Goal: Check status: Check status

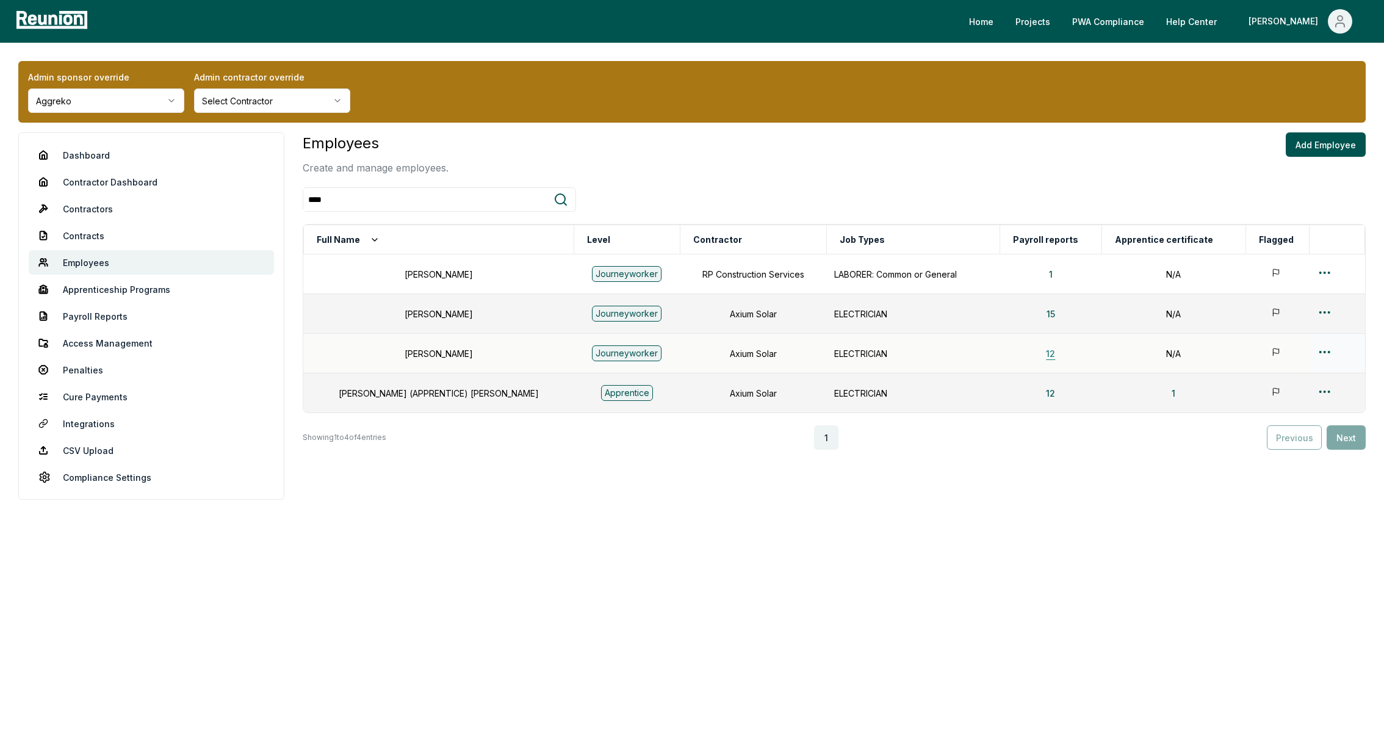
click at [1036, 358] on button "12" at bounding box center [1050, 353] width 29 height 24
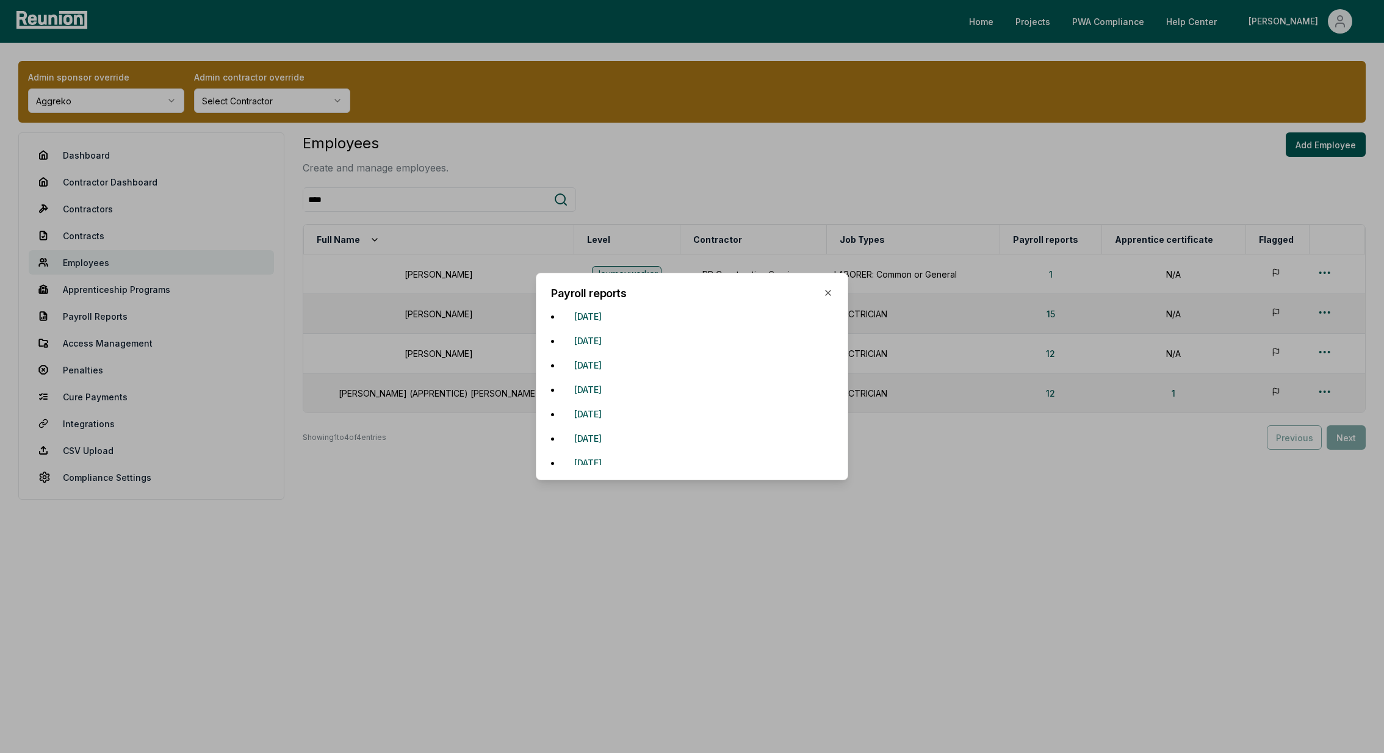
scroll to position [22, 0]
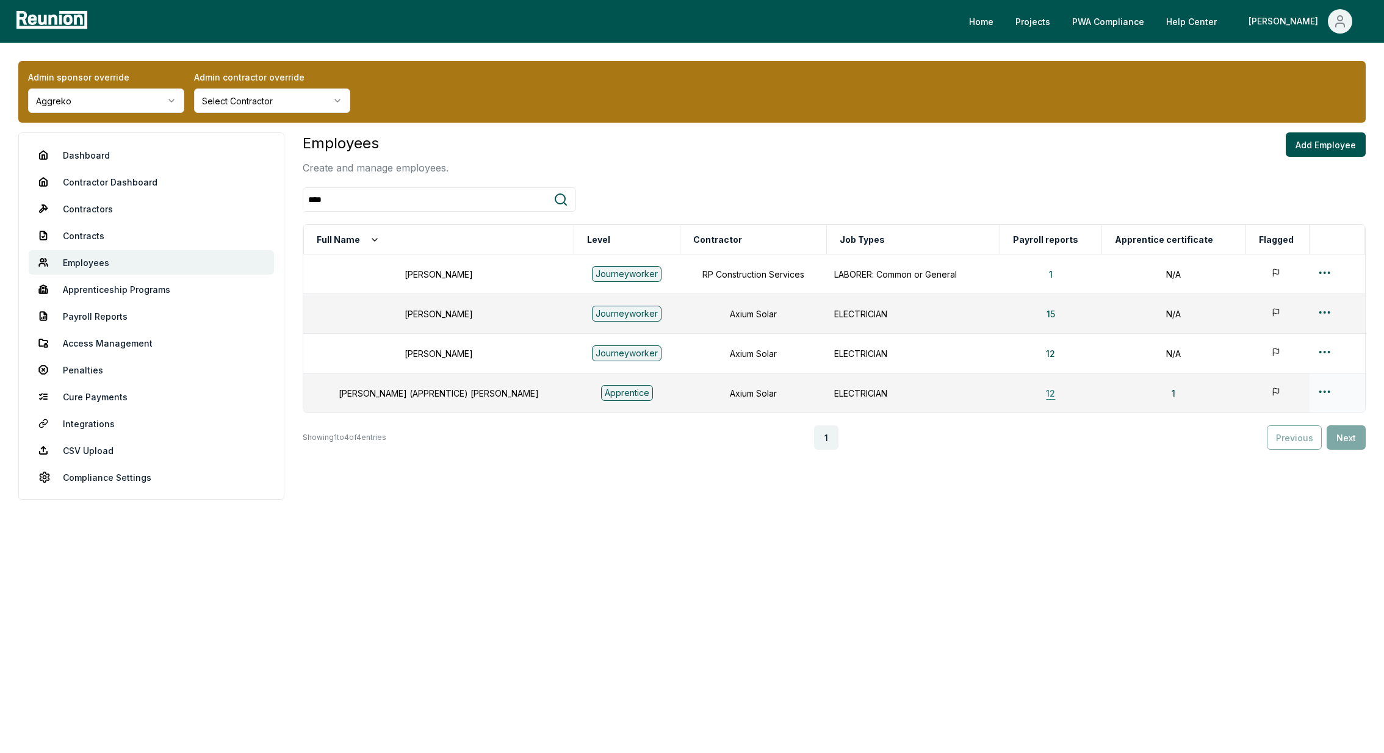
click at [1036, 386] on button "12" at bounding box center [1050, 393] width 29 height 24
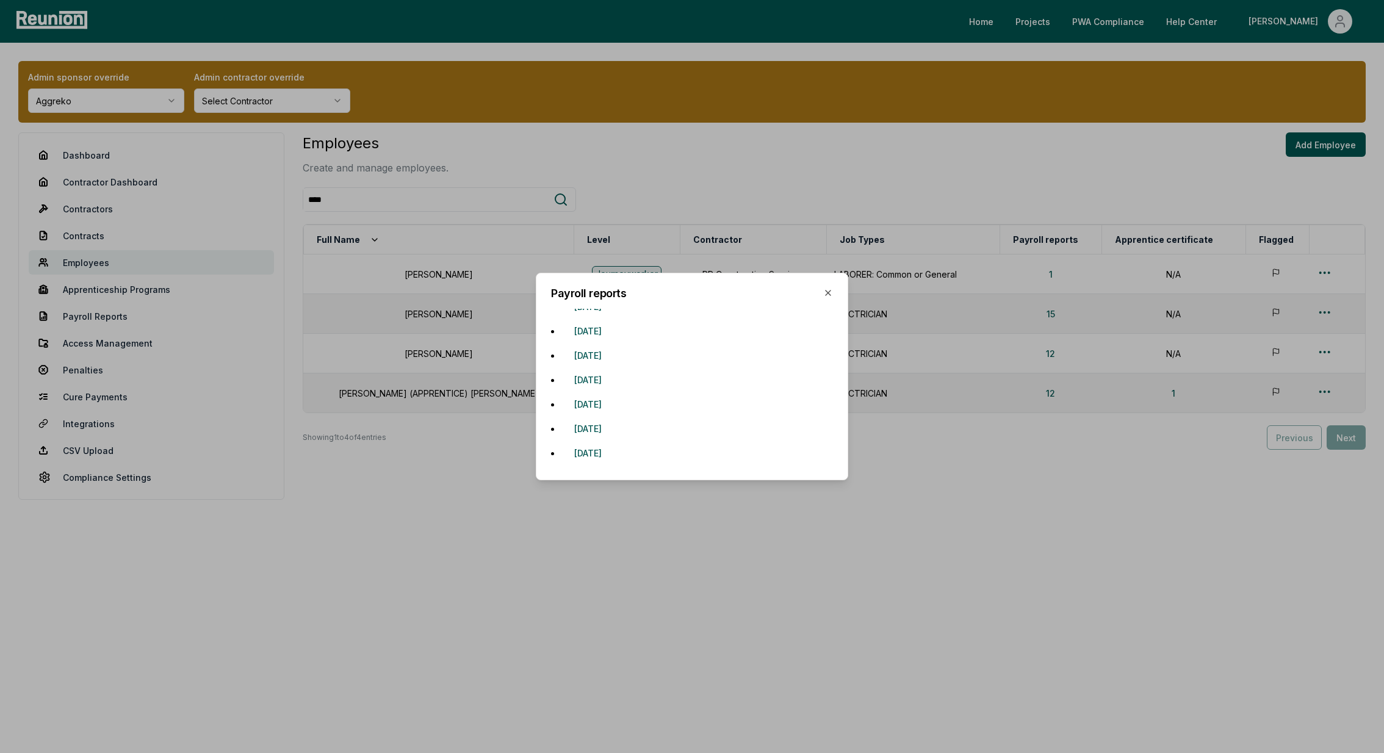
scroll to position [0, 0]
click at [827, 293] on icon "button" at bounding box center [828, 293] width 10 height 10
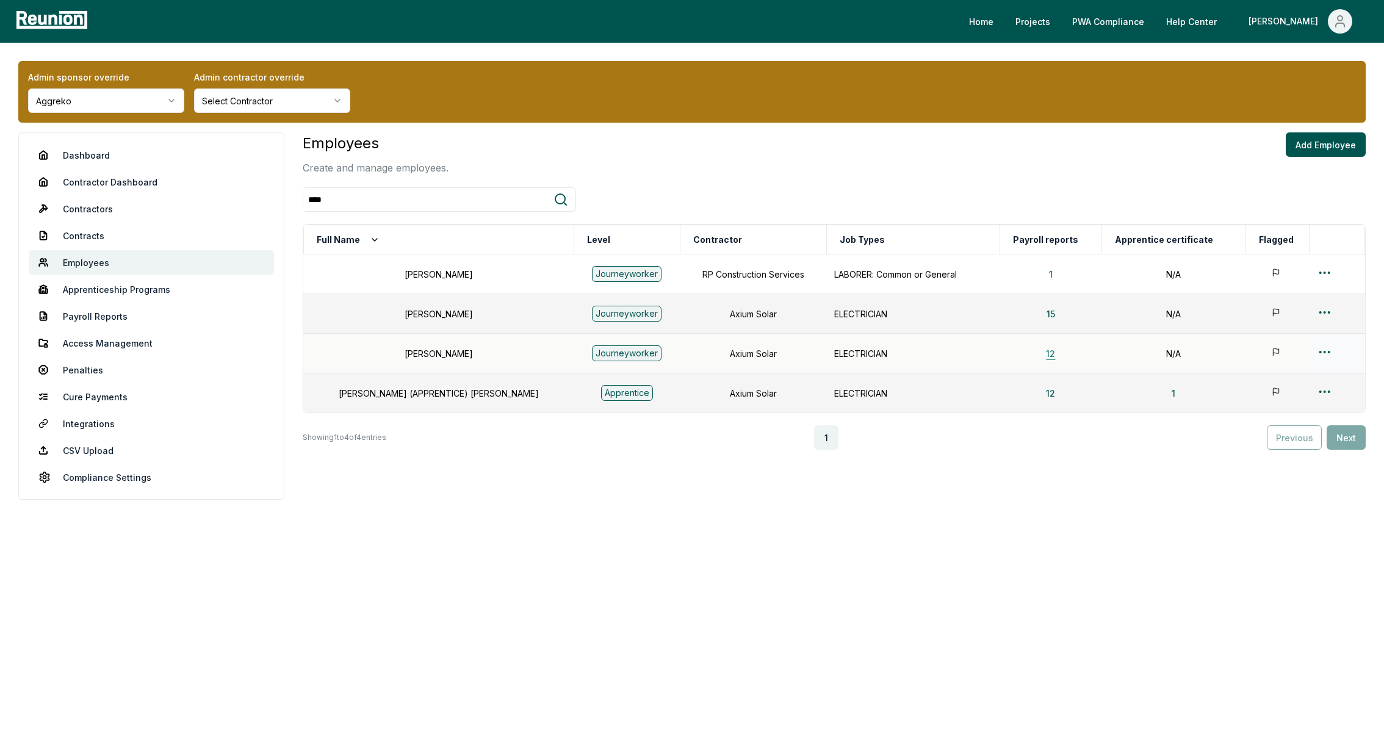
click at [1036, 356] on button "12" at bounding box center [1050, 353] width 29 height 24
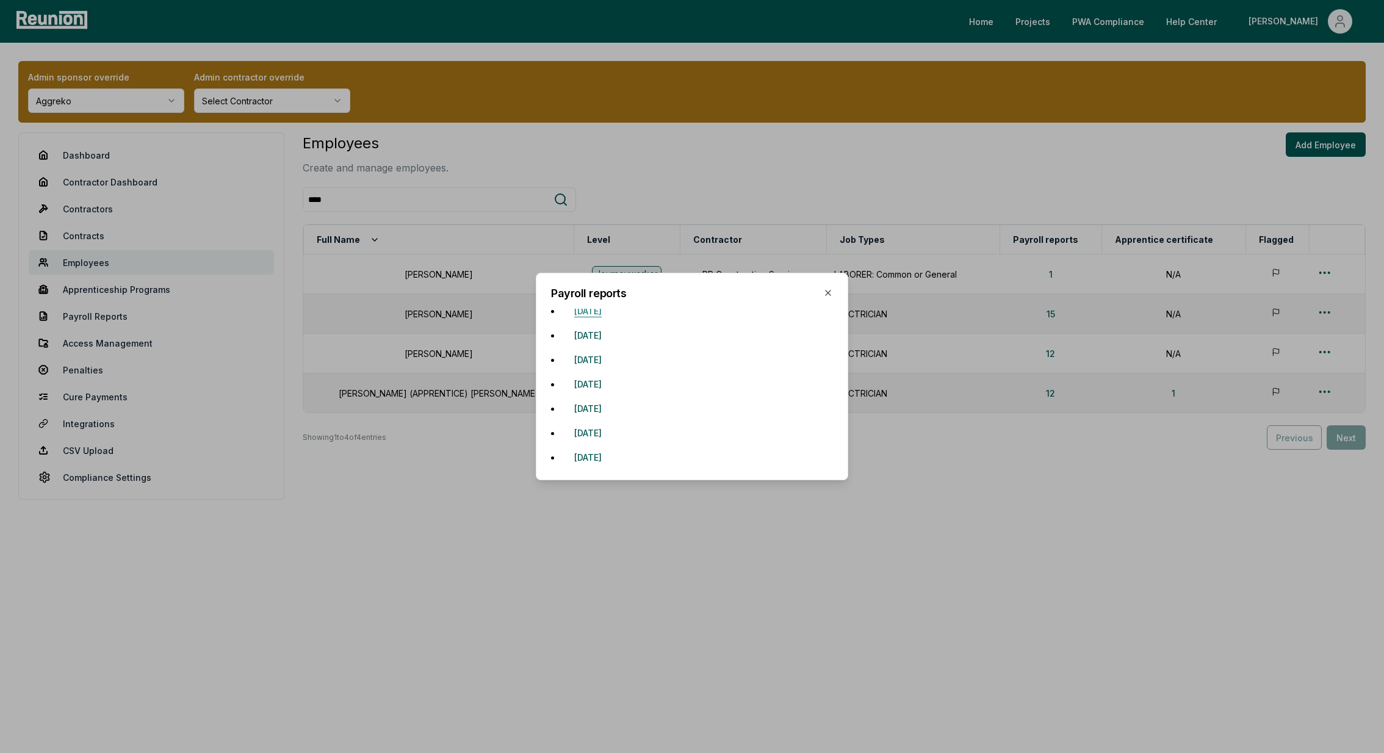
scroll to position [136, 0]
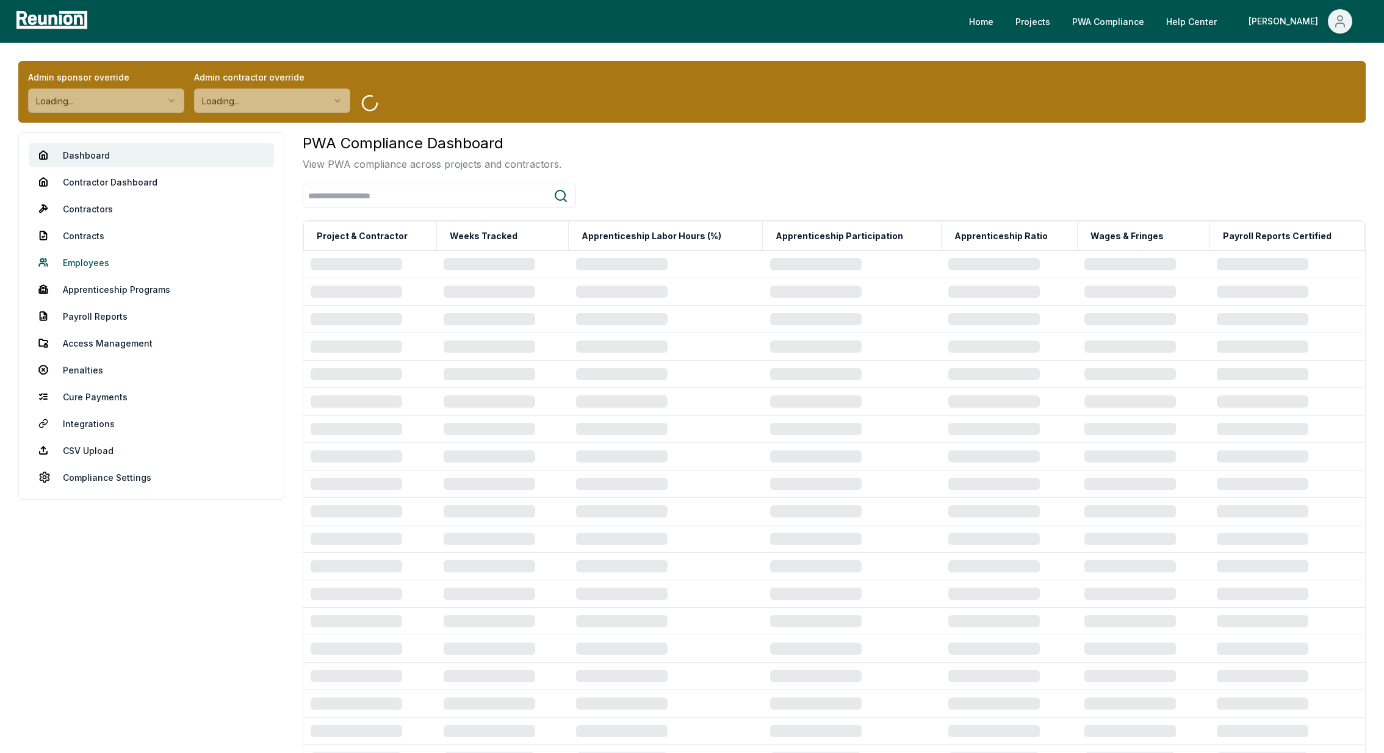
click at [95, 253] on link "Employees" at bounding box center [151, 262] width 245 height 24
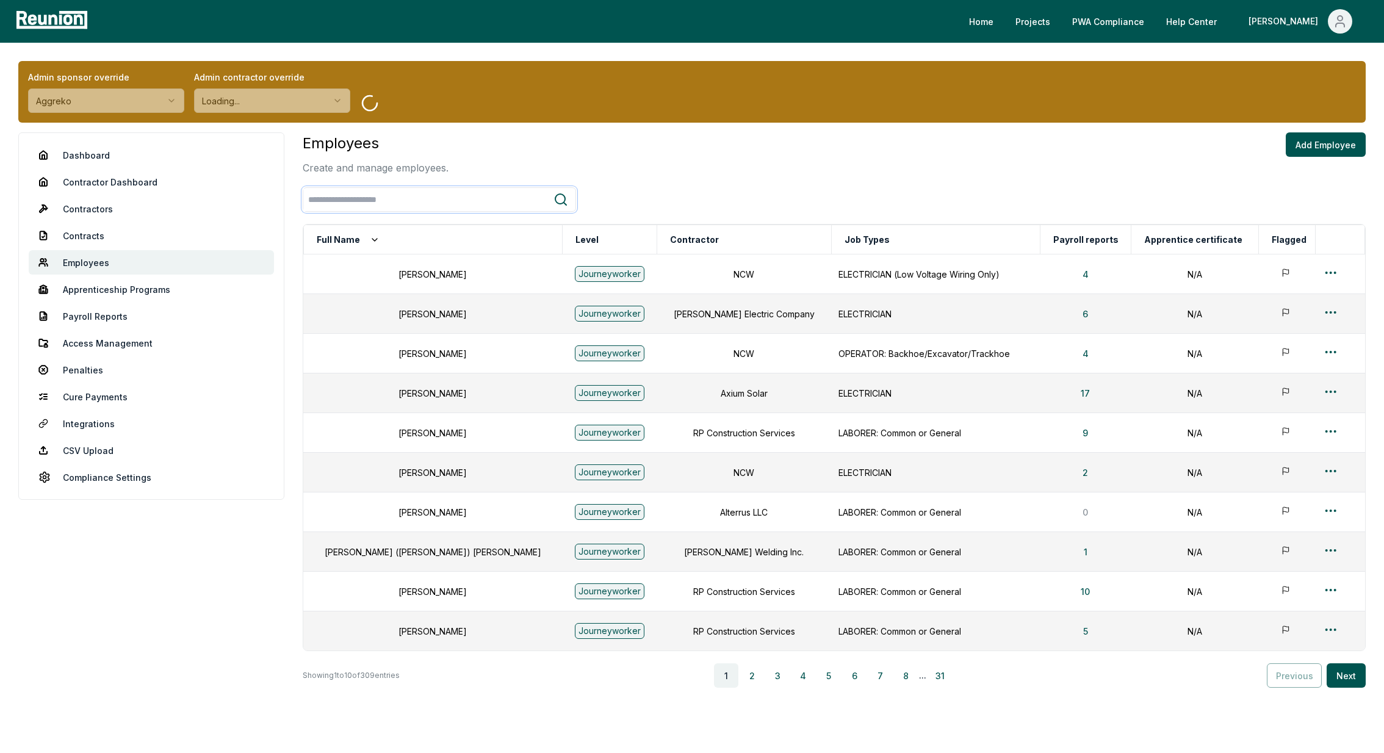
click at [365, 210] on input "search" at bounding box center [428, 200] width 250 height 23
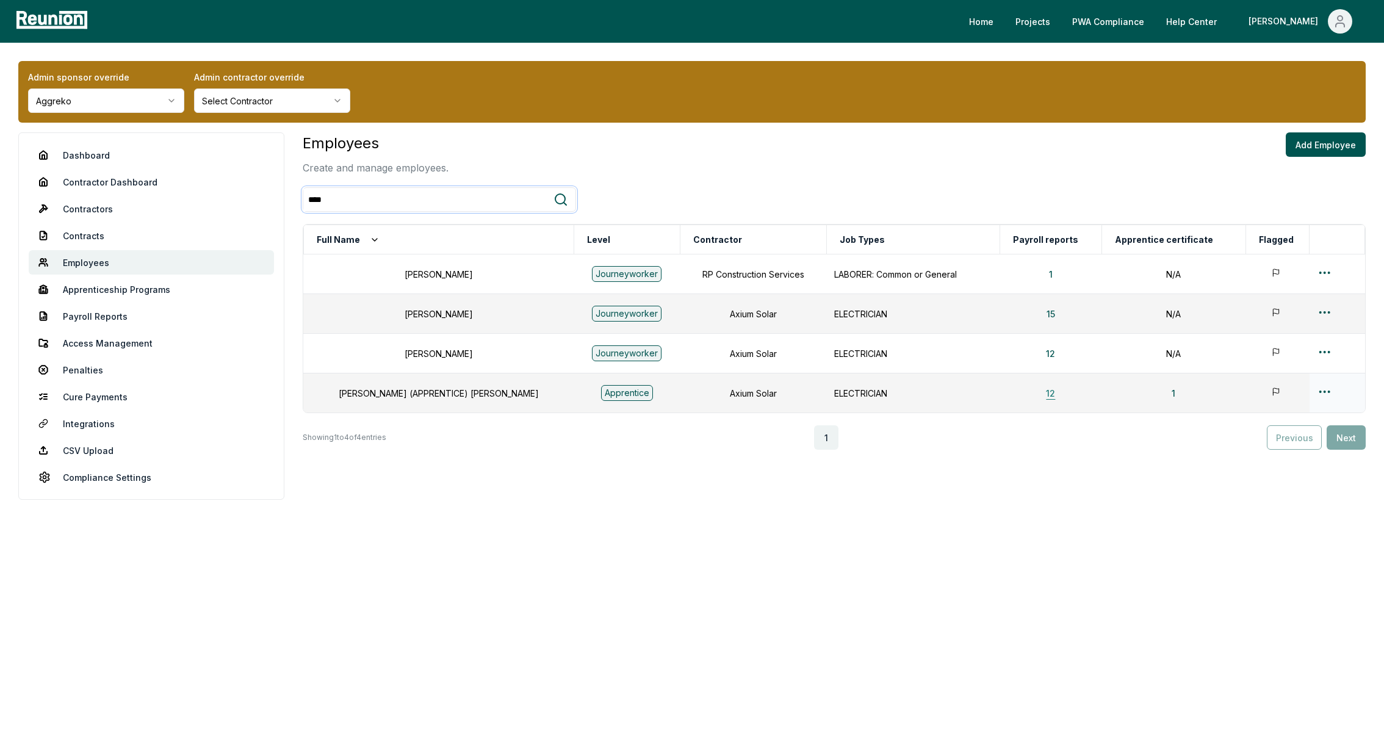
type input "****"
click at [1036, 394] on button "12" at bounding box center [1050, 393] width 29 height 24
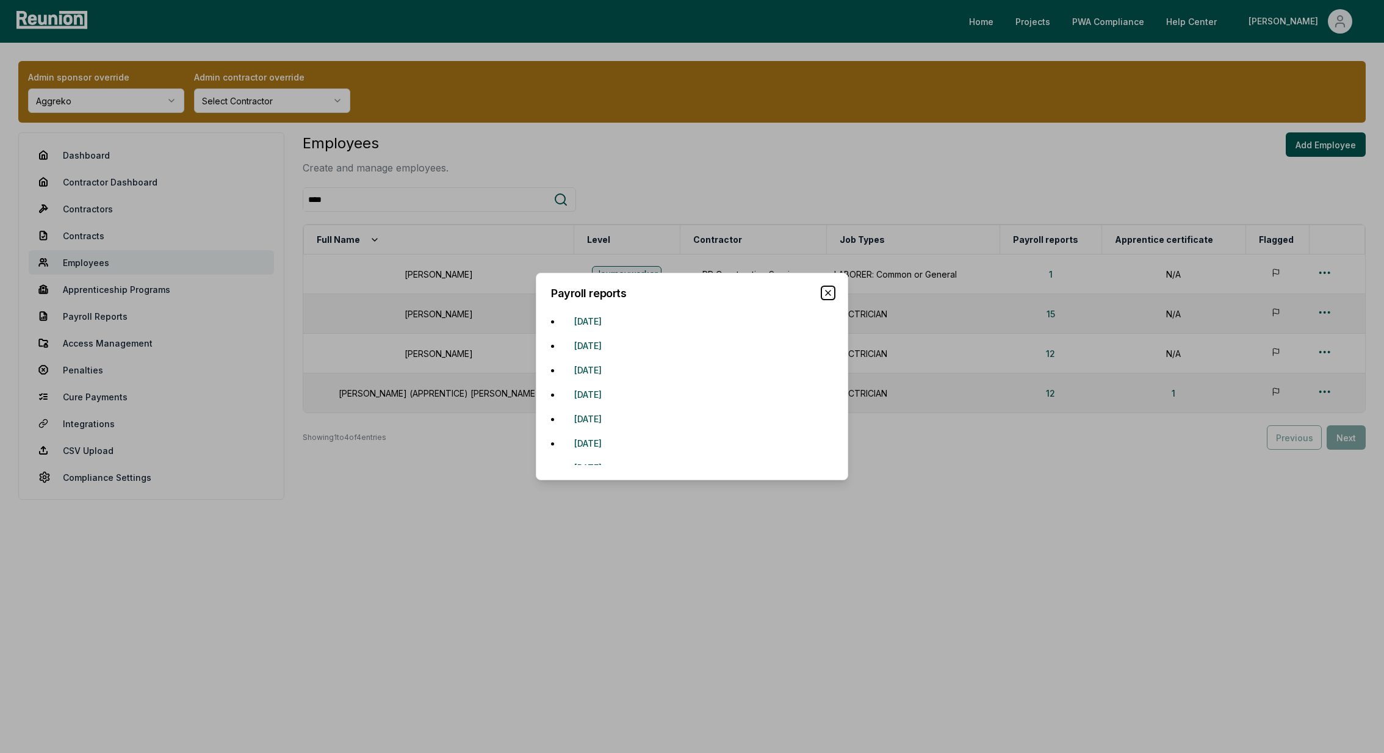
click at [827, 296] on icon "button" at bounding box center [828, 293] width 10 height 10
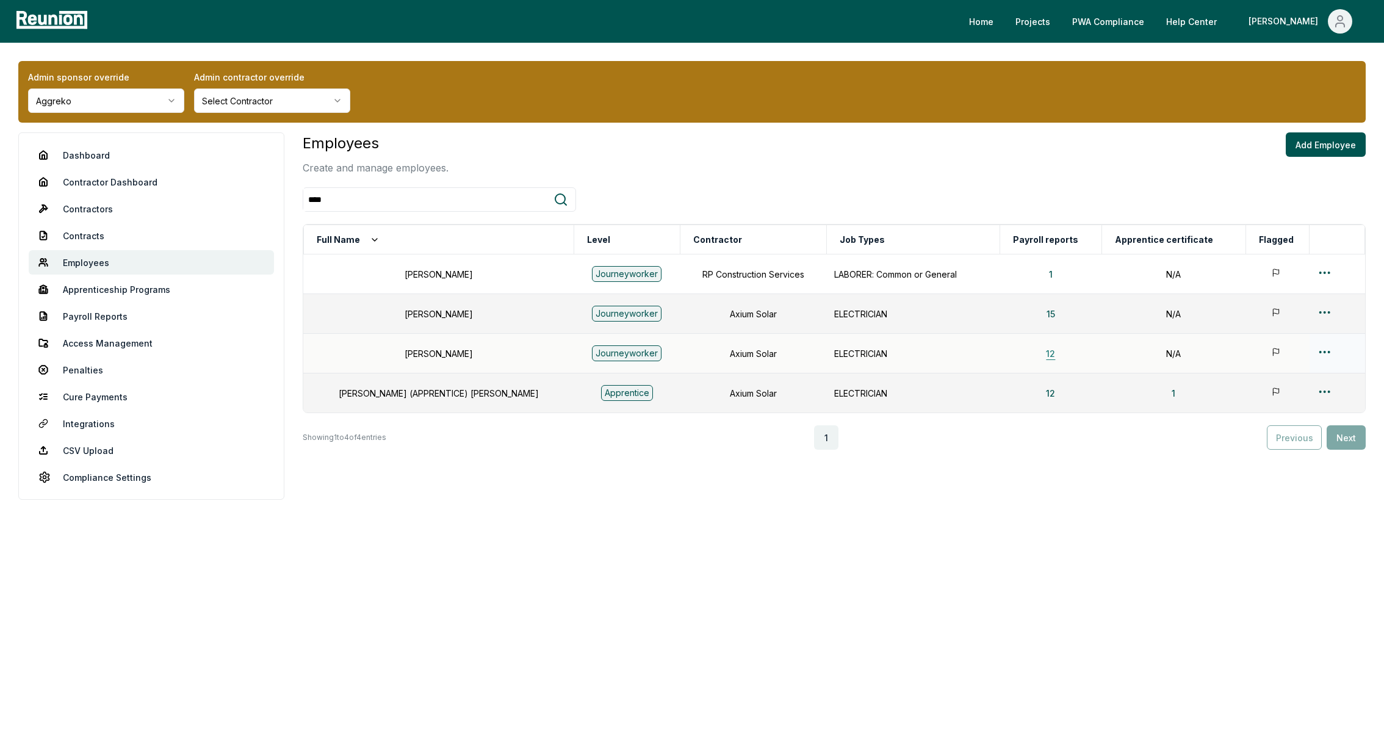
click at [1036, 348] on button "12" at bounding box center [1050, 353] width 29 height 24
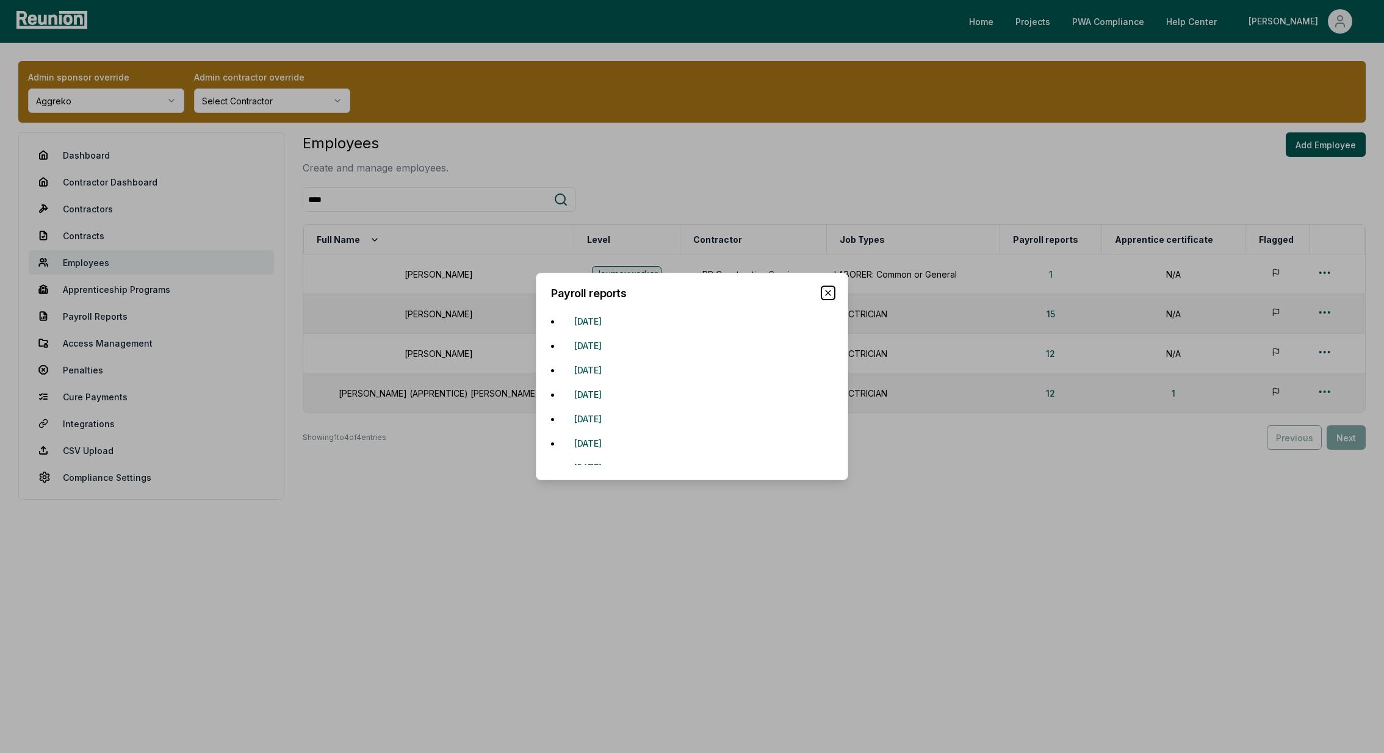
click at [827, 292] on icon "button" at bounding box center [828, 292] width 5 height 5
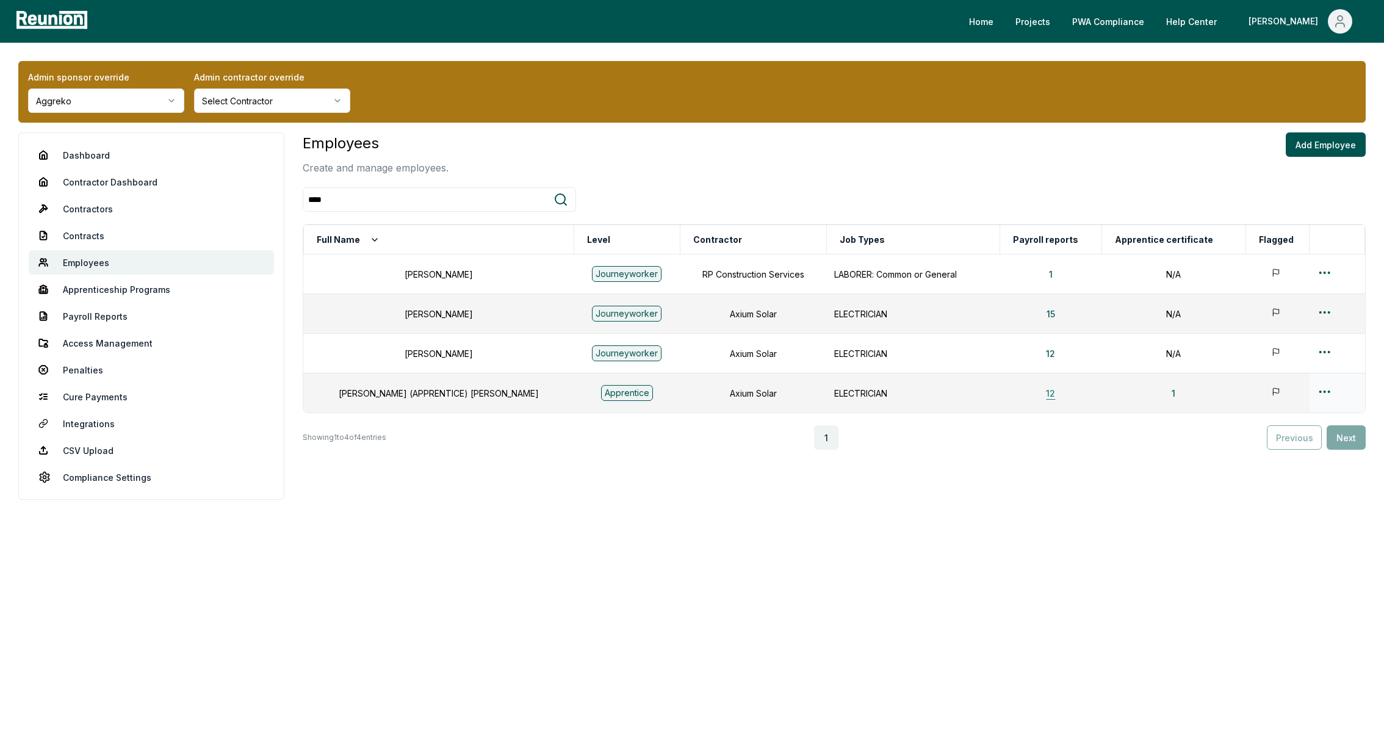
click at [1036, 395] on button "12" at bounding box center [1050, 393] width 29 height 24
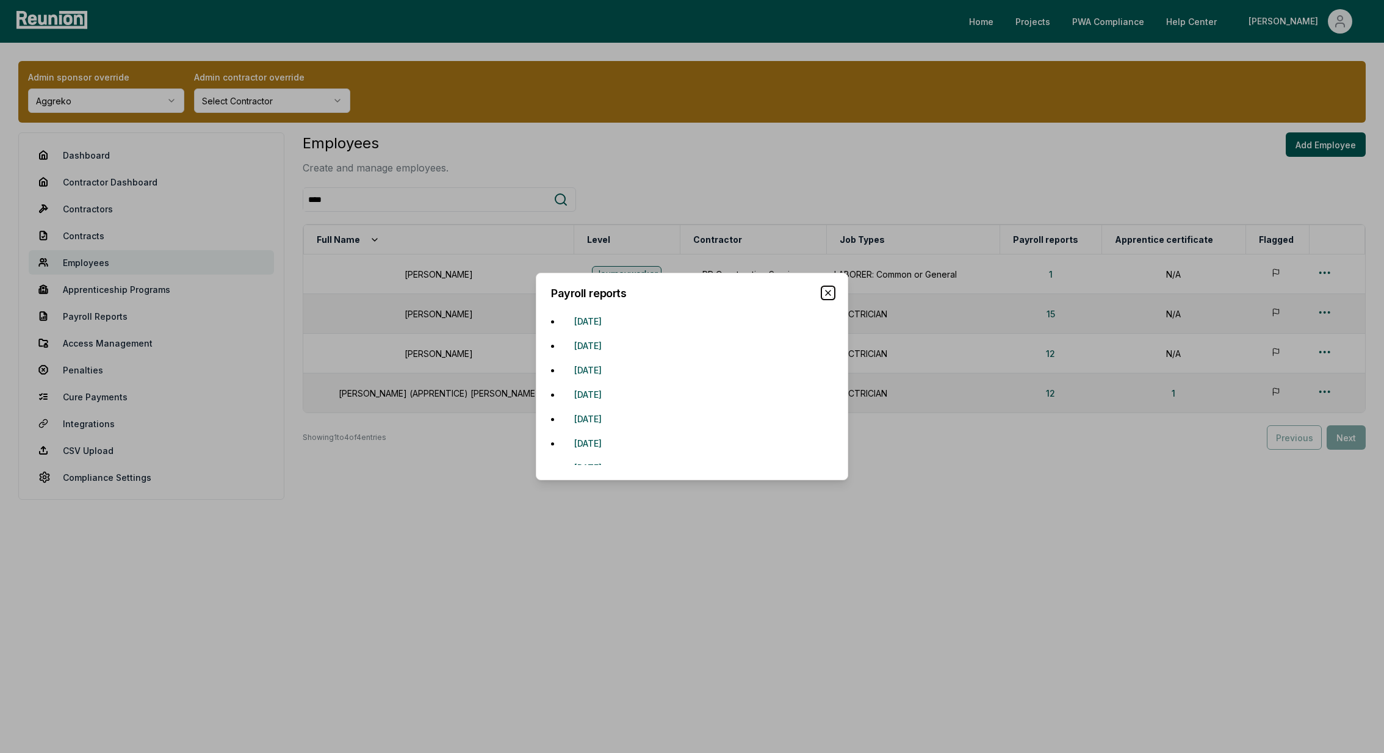
click at [827, 293] on icon "button" at bounding box center [828, 292] width 5 height 5
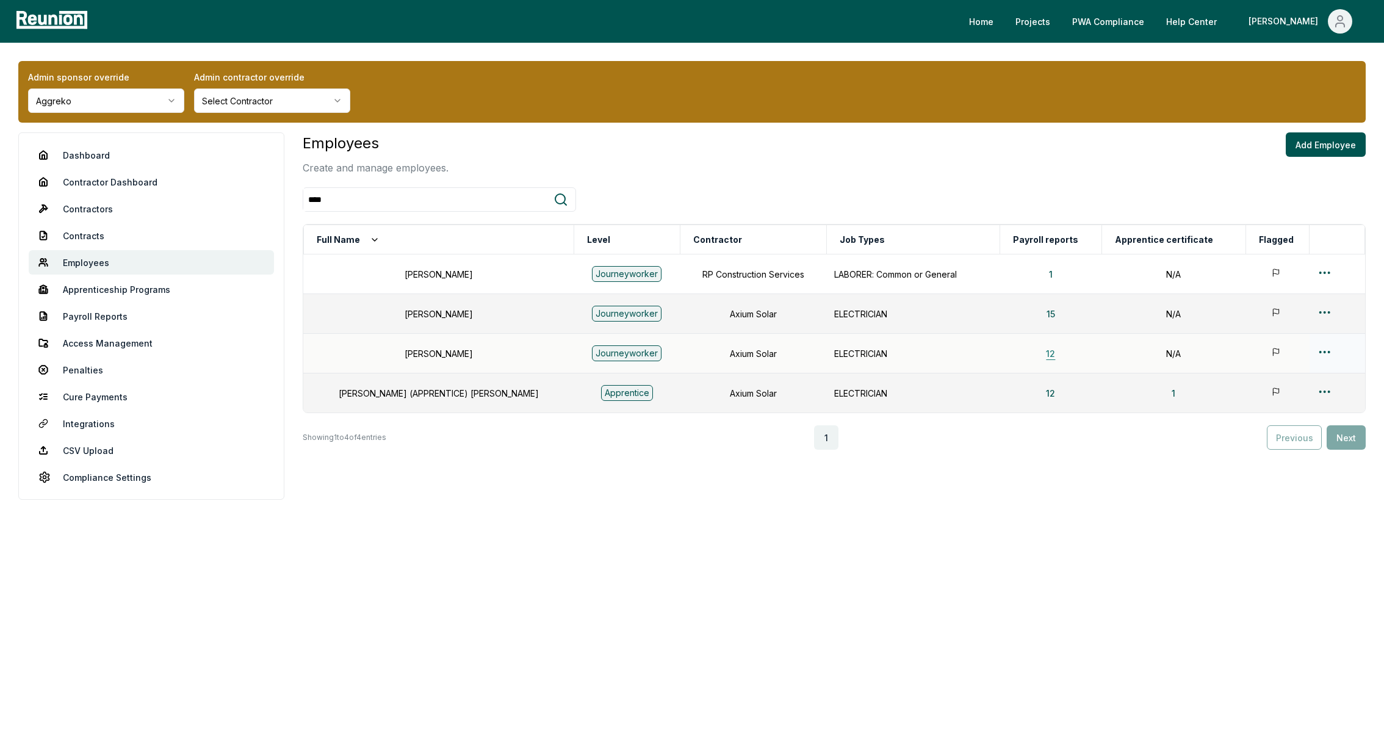
click at [1036, 352] on button "12" at bounding box center [1050, 353] width 29 height 24
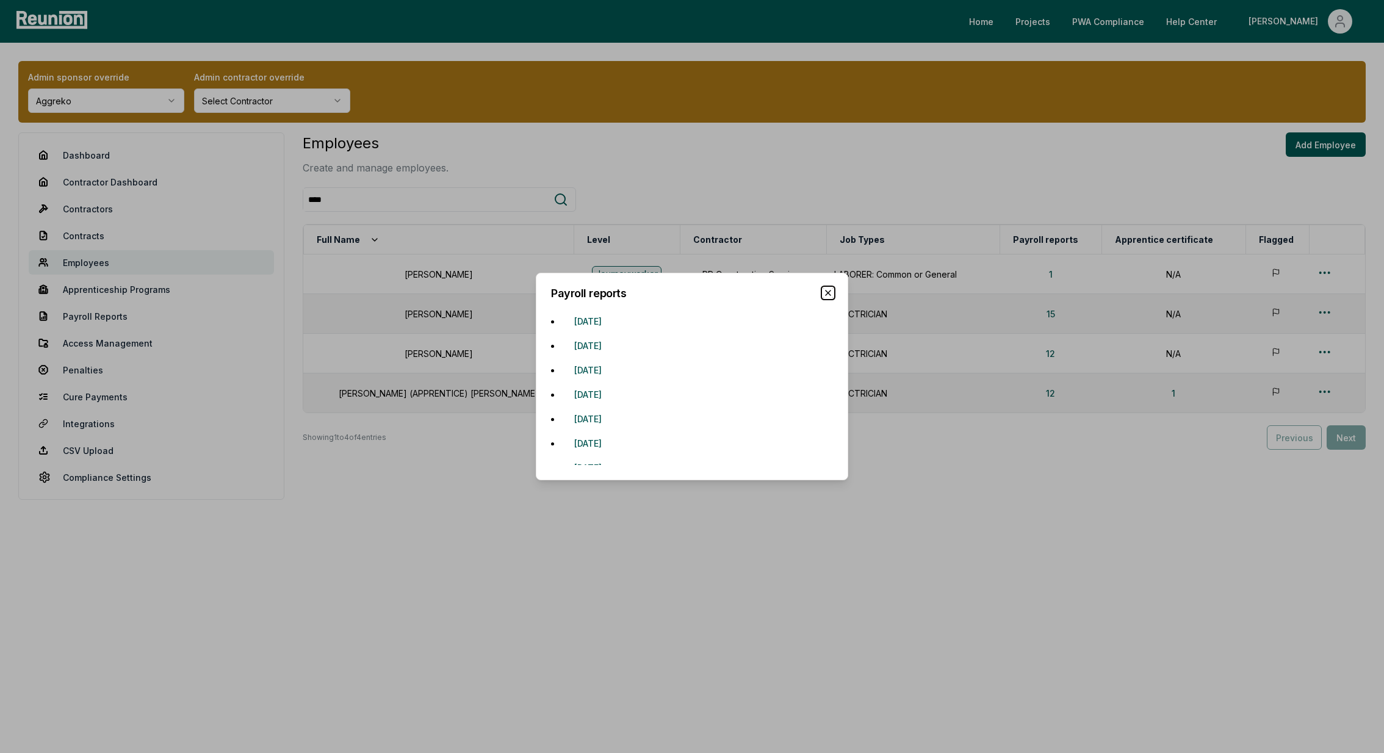
click at [829, 294] on icon "button" at bounding box center [828, 292] width 5 height 5
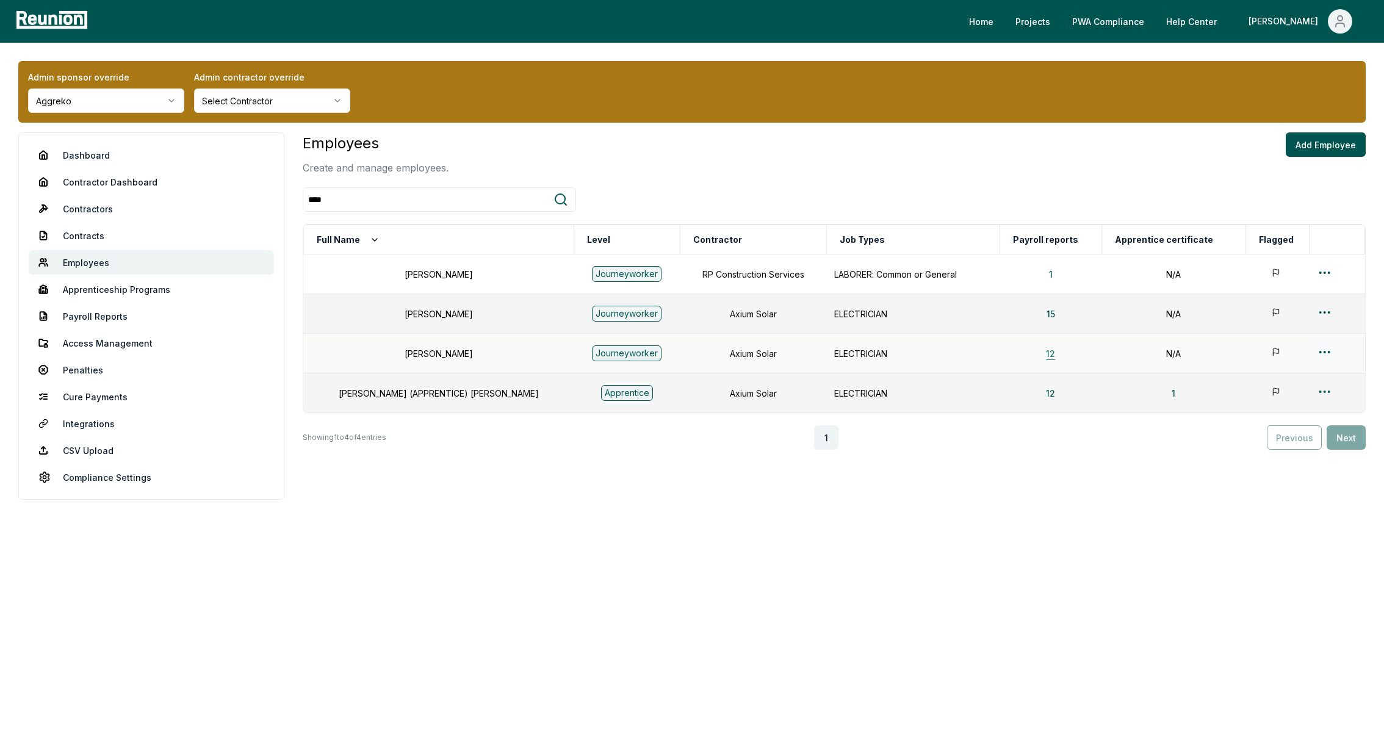
click at [1036, 351] on button "12" at bounding box center [1050, 353] width 29 height 24
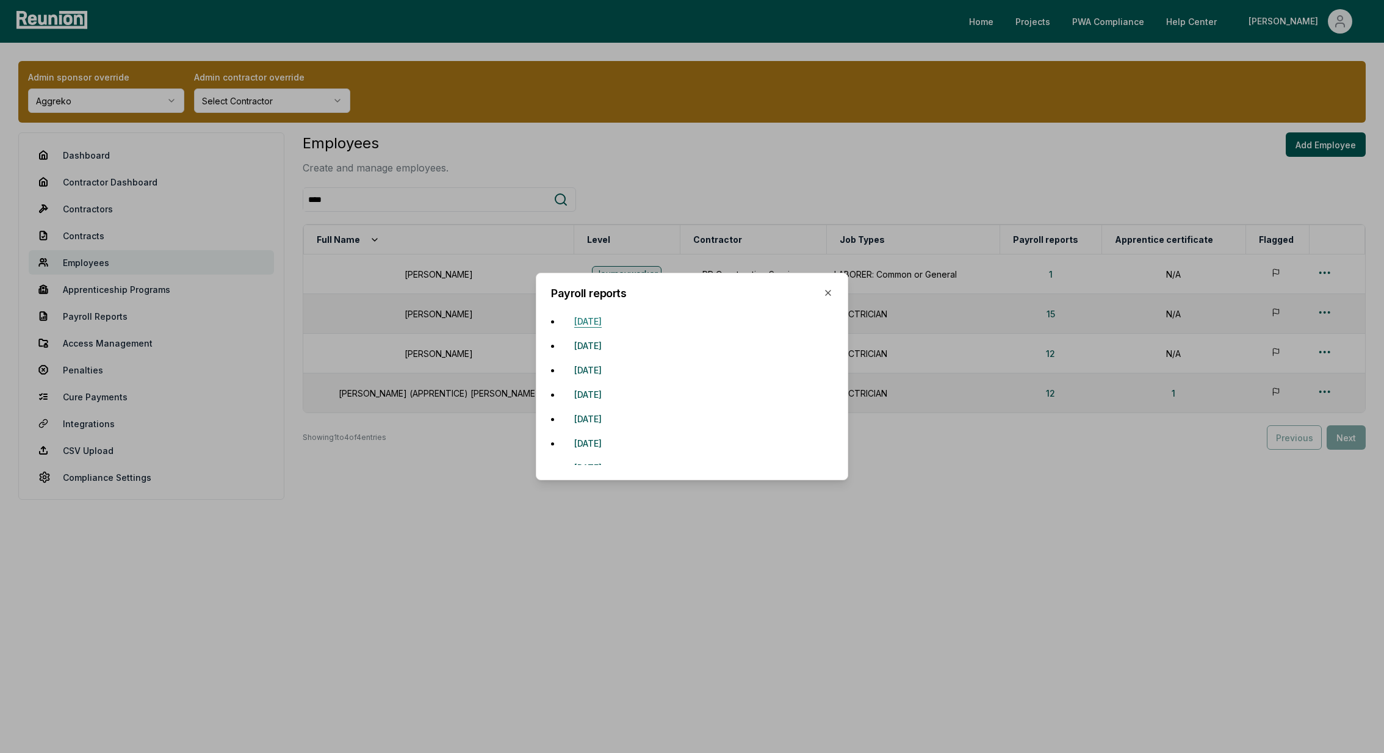
click at [601, 325] on button "September 1, 2024" at bounding box center [587, 321] width 47 height 24
click at [826, 297] on icon "button" at bounding box center [828, 293] width 10 height 10
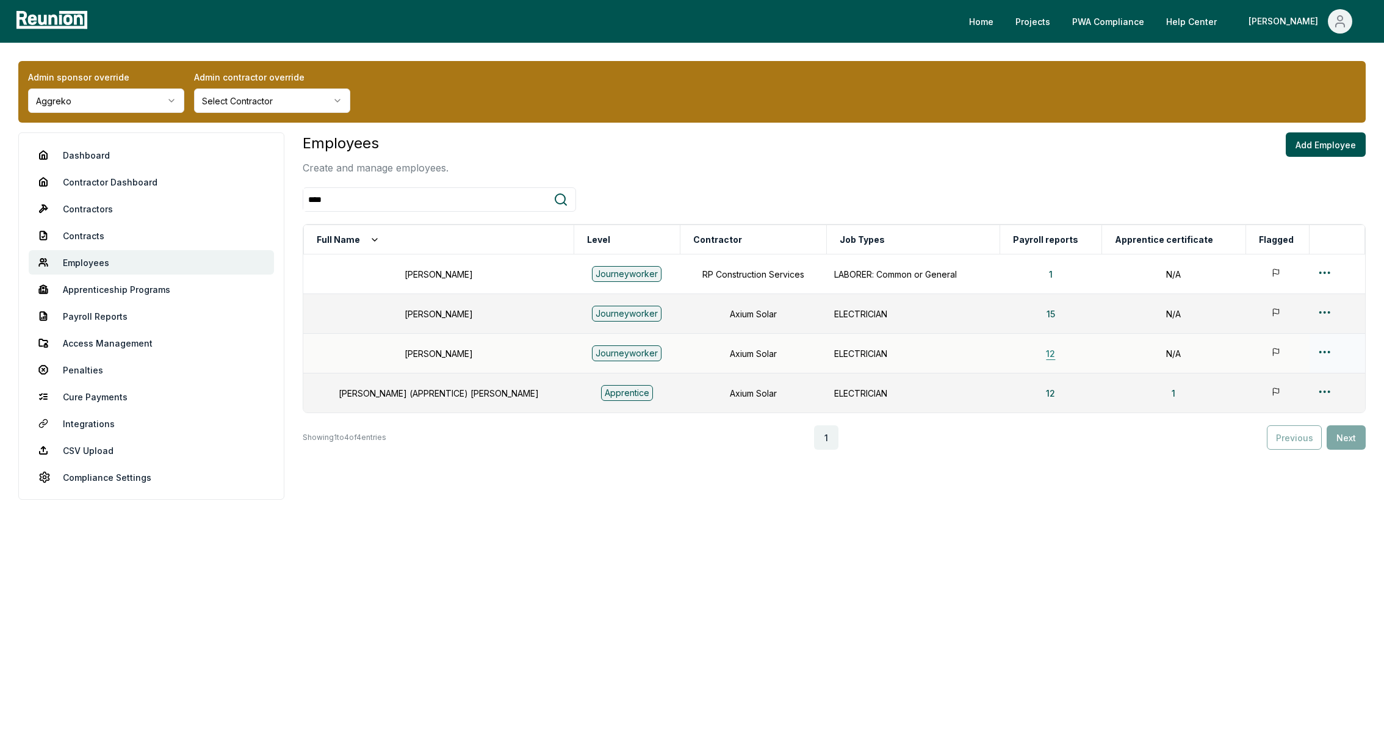
click at [1036, 347] on button "12" at bounding box center [1050, 353] width 29 height 24
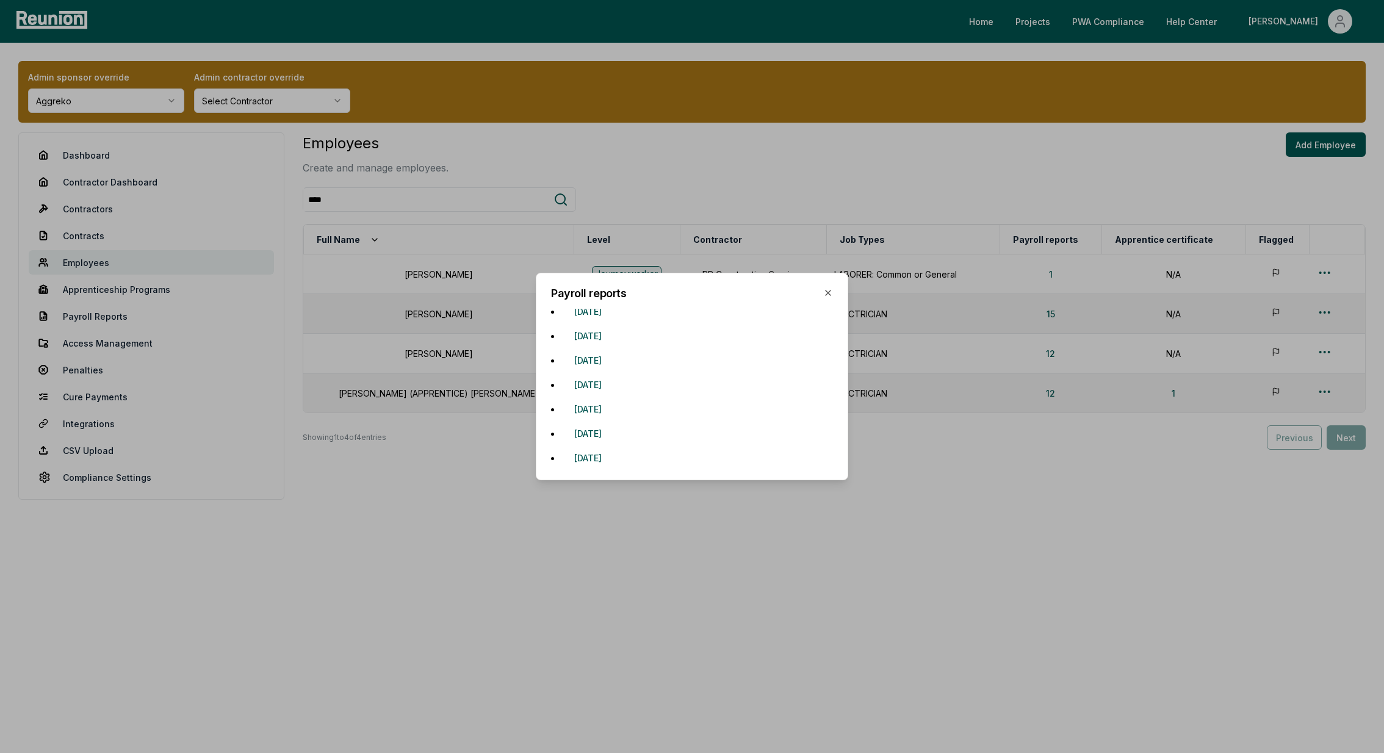
scroll to position [0, 0]
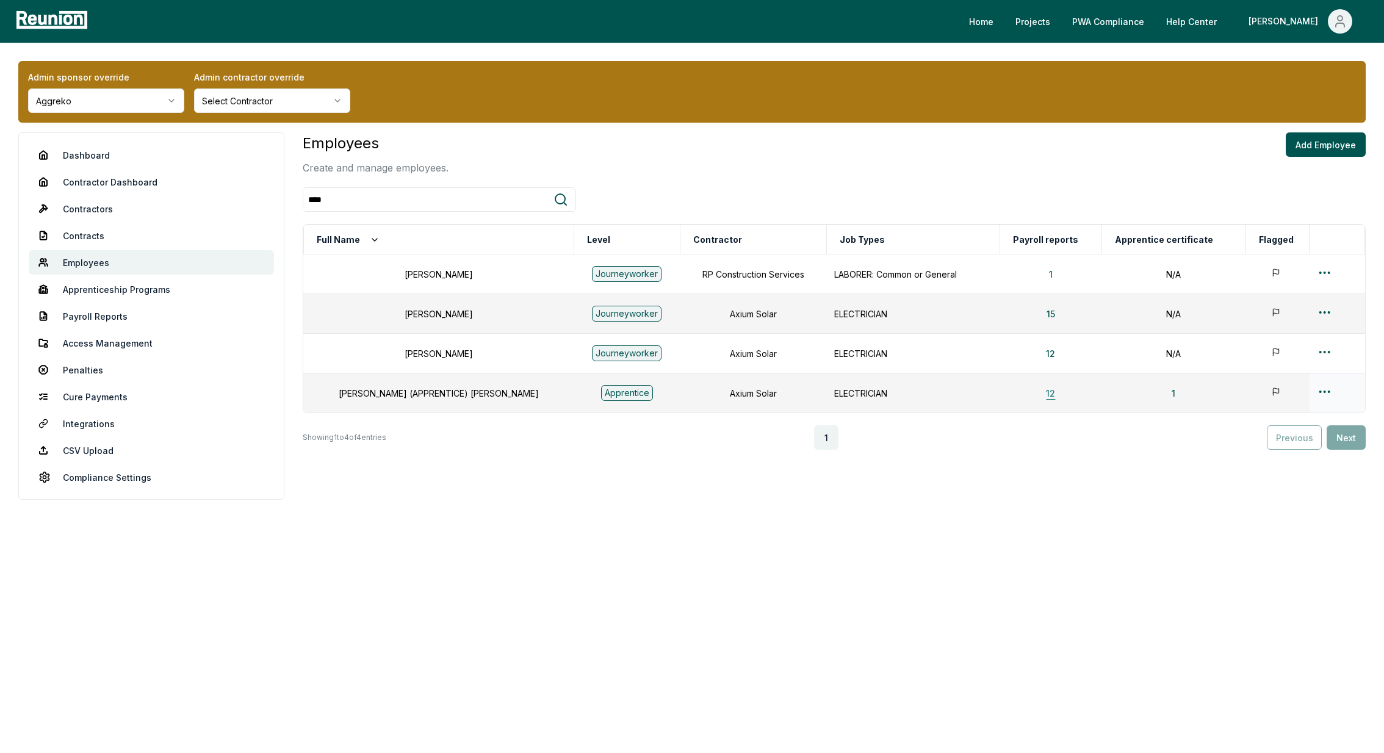
click at [1036, 393] on button "12" at bounding box center [1050, 393] width 29 height 24
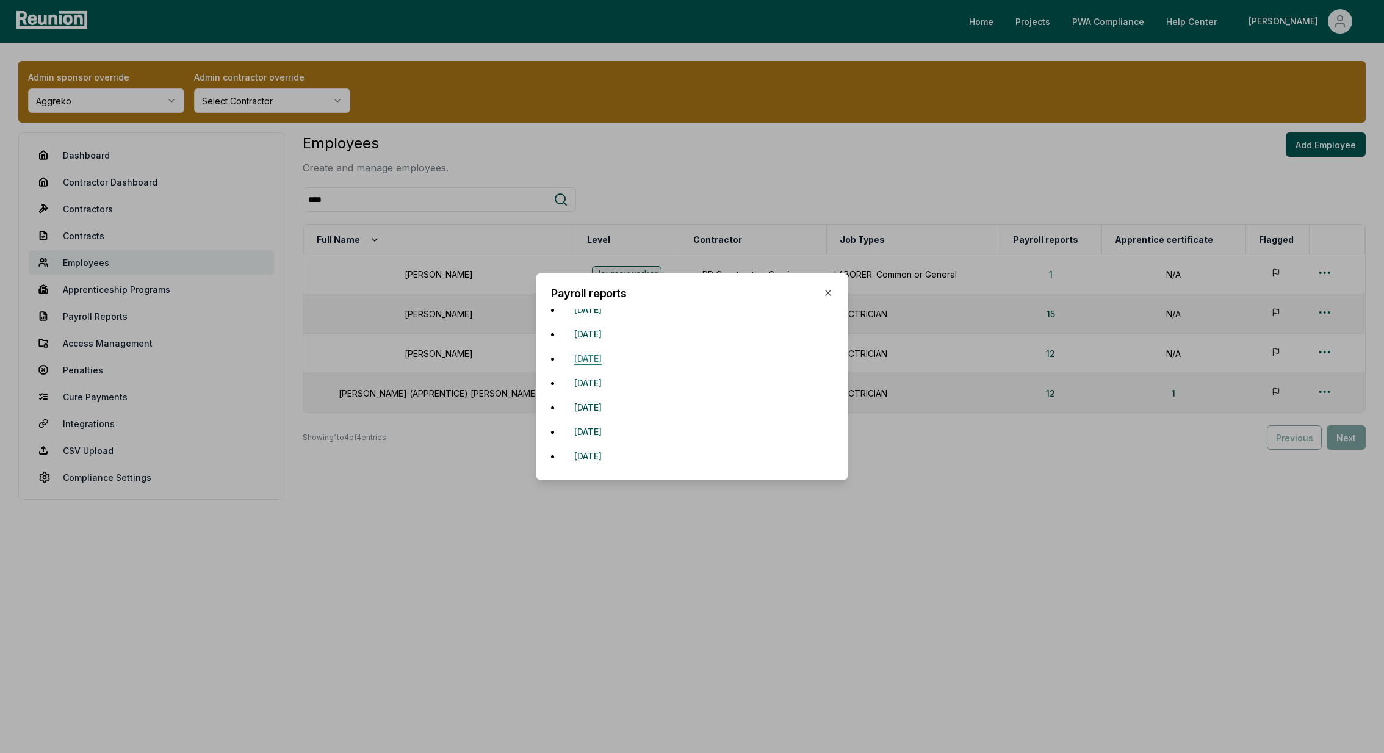
scroll to position [136, 0]
click at [611, 425] on button "[DATE]" at bounding box center [587, 429] width 47 height 24
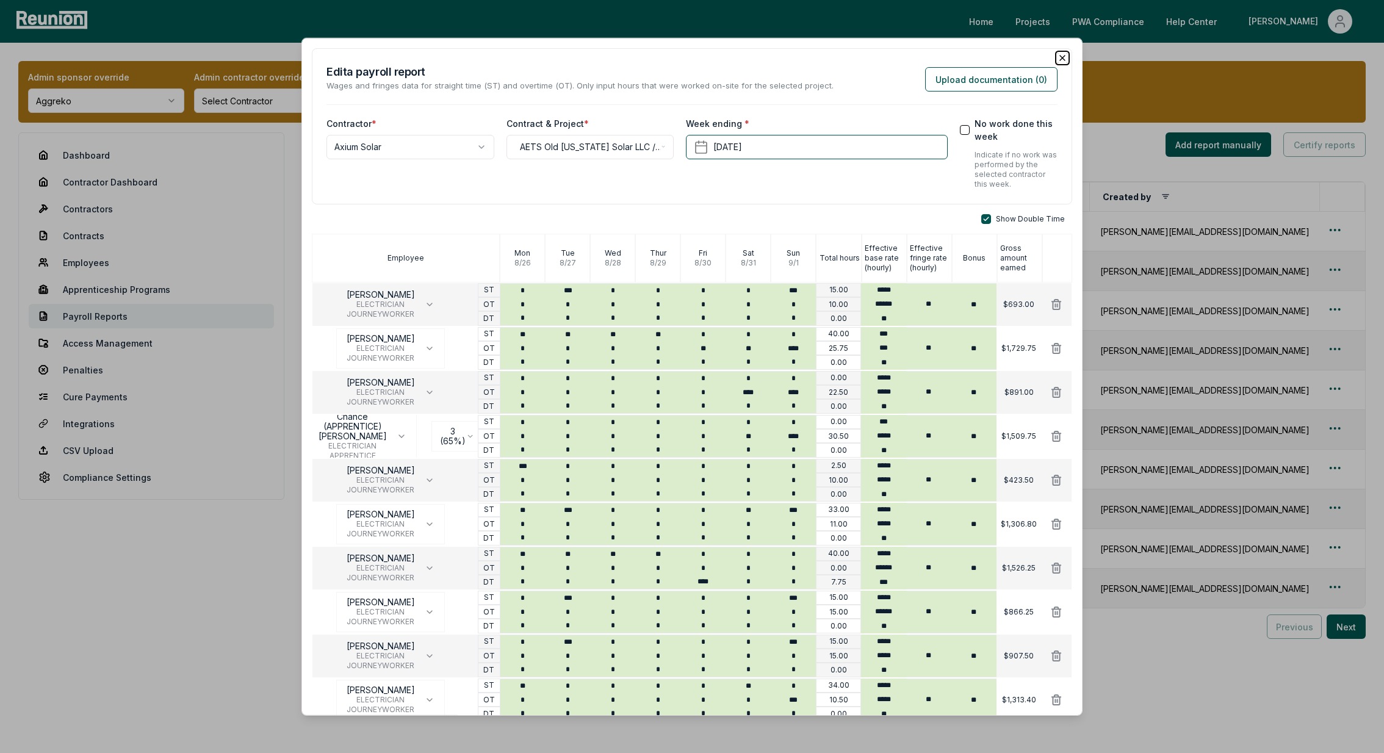
click at [1062, 60] on icon "button" at bounding box center [1063, 58] width 10 height 10
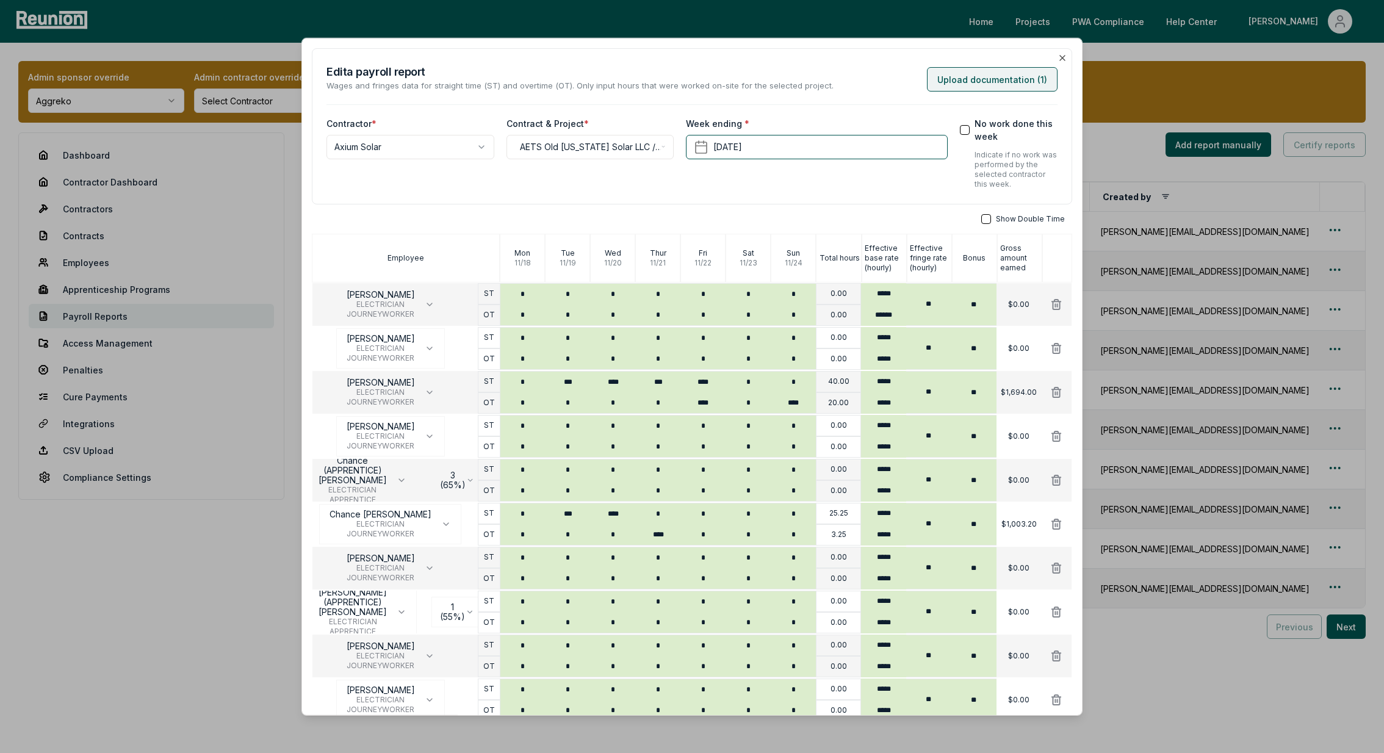
click at [1003, 86] on button "Upload documentation ( 1 )" at bounding box center [992, 79] width 131 height 24
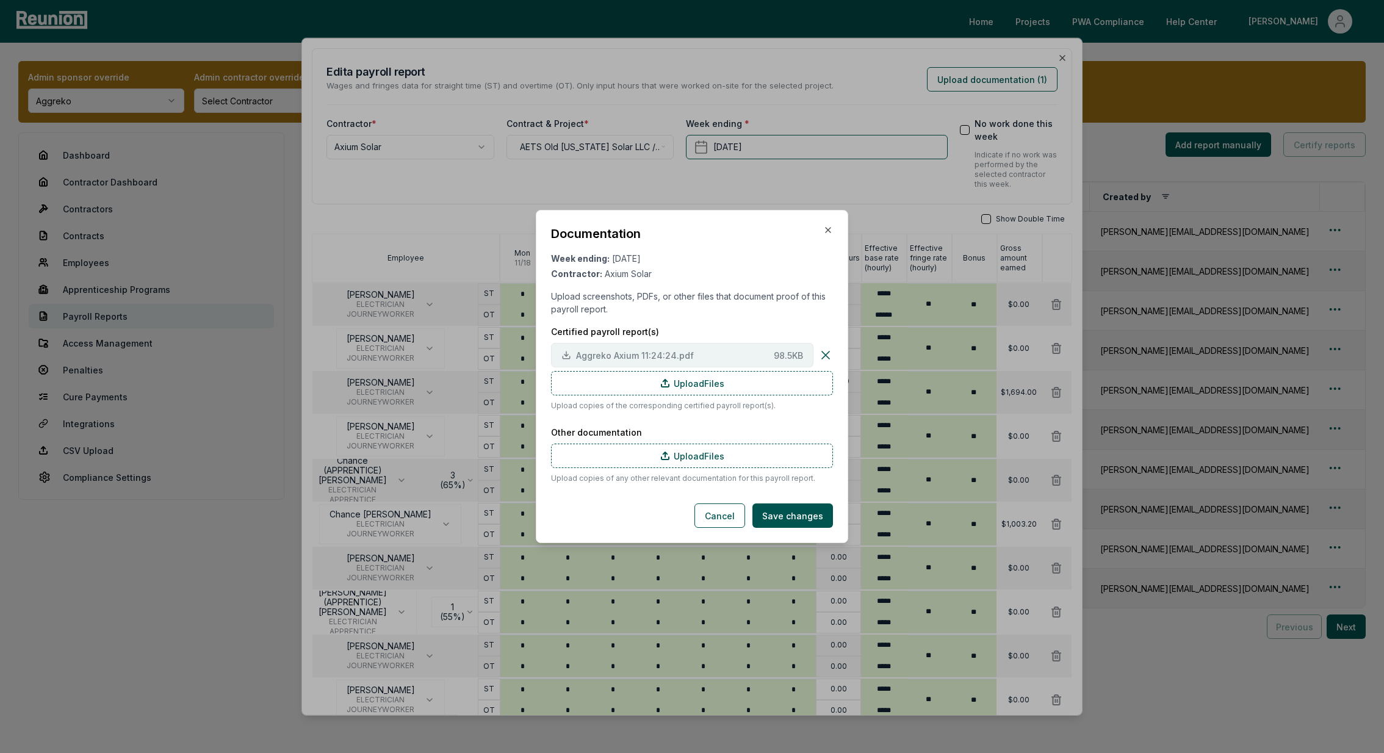
click at [618, 356] on span "Aggreko Axium 11:24:24.pdf" at bounding box center [672, 355] width 193 height 13
click at [827, 226] on icon "button" at bounding box center [828, 230] width 10 height 10
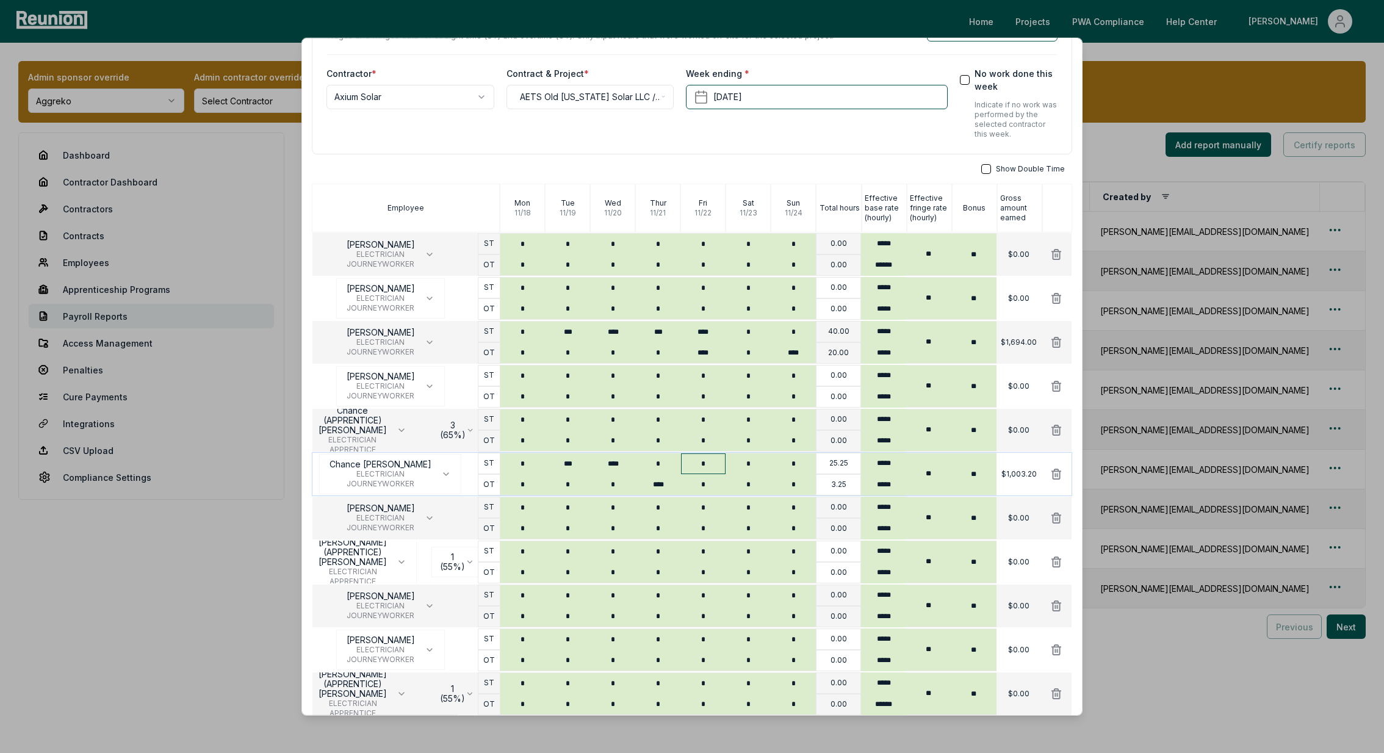
scroll to position [68, 0]
